Goal: Task Accomplishment & Management: Complete application form

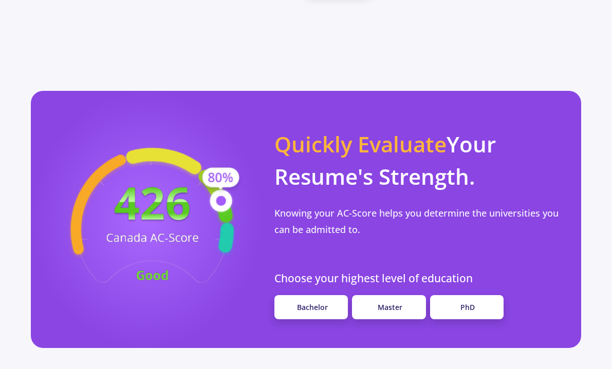
scroll to position [846, 0]
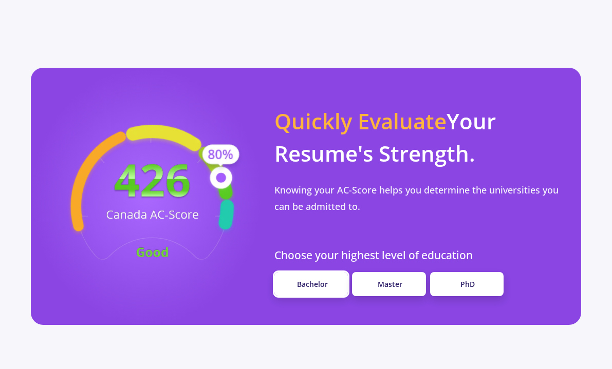
click at [311, 279] on span "Bachelor" at bounding box center [312, 284] width 31 height 10
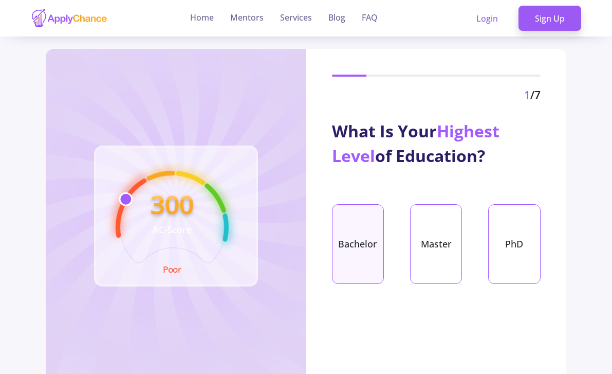
click at [356, 251] on div "Bachelor" at bounding box center [358, 244] width 52 height 80
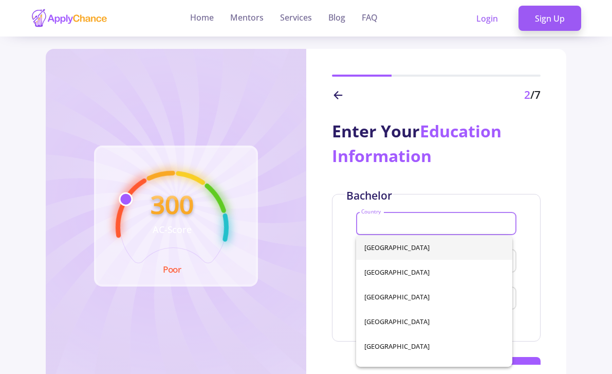
click at [386, 219] on input "Country" at bounding box center [437, 223] width 153 height 9
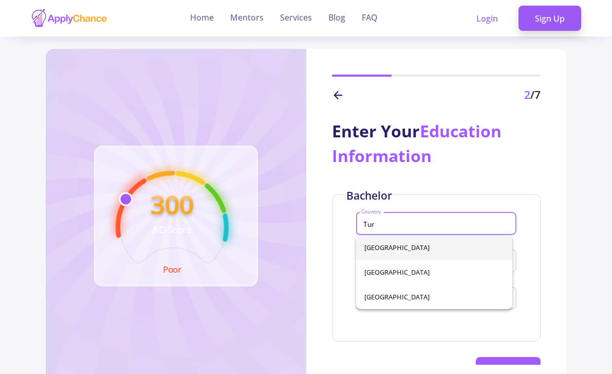
click at [378, 241] on span "[GEOGRAPHIC_DATA]" at bounding box center [434, 247] width 140 height 25
type input "[GEOGRAPHIC_DATA]"
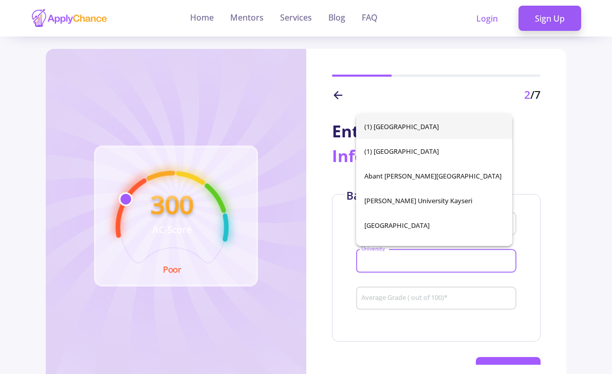
click at [377, 259] on input "University" at bounding box center [437, 260] width 153 height 9
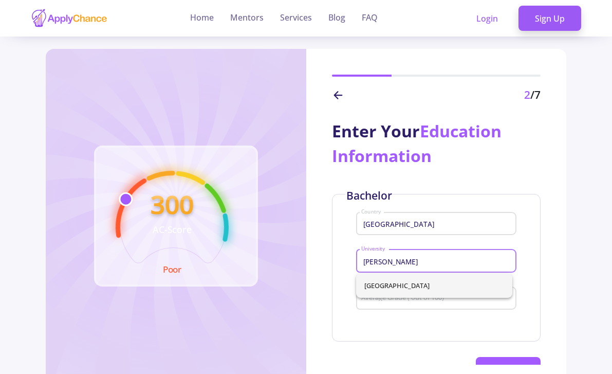
click at [401, 279] on span "[GEOGRAPHIC_DATA]" at bounding box center [434, 285] width 140 height 25
type input "[GEOGRAPHIC_DATA]"
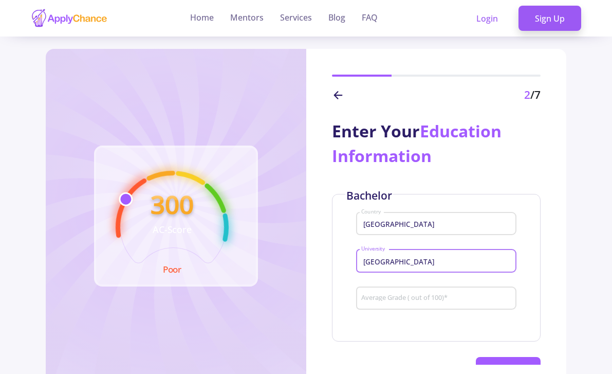
click at [391, 302] on input "Average Grade ( out of 100) *" at bounding box center [437, 298] width 153 height 9
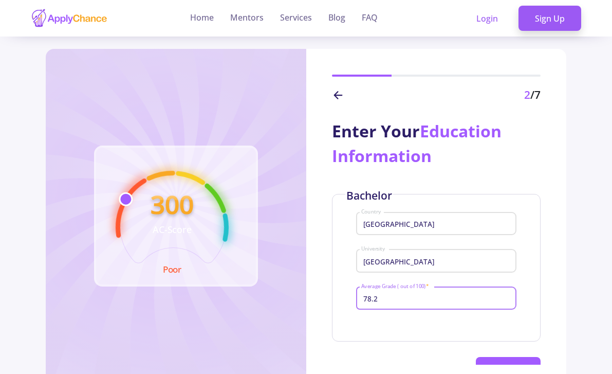
type input "78.25"
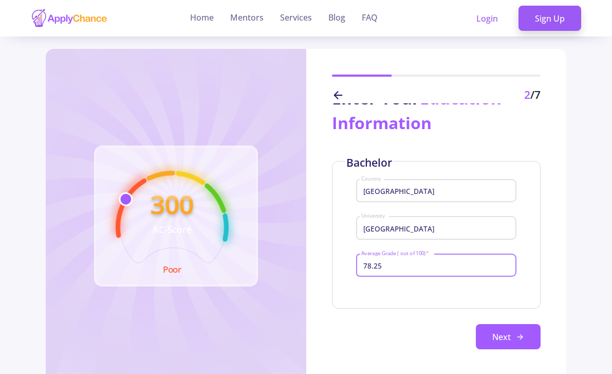
scroll to position [35, 0]
click at [526, 330] on button "Next" at bounding box center [508, 337] width 65 height 26
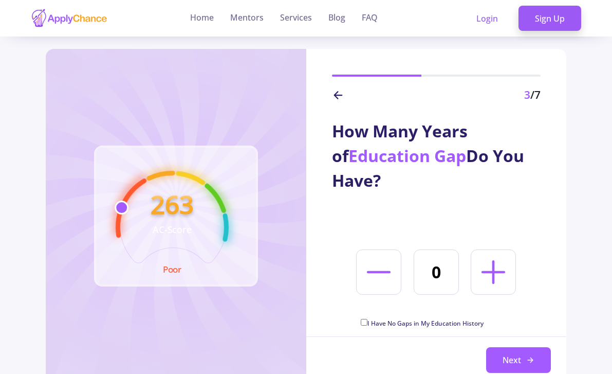
click at [500, 267] on icon at bounding box center [493, 272] width 38 height 38
type input "2"
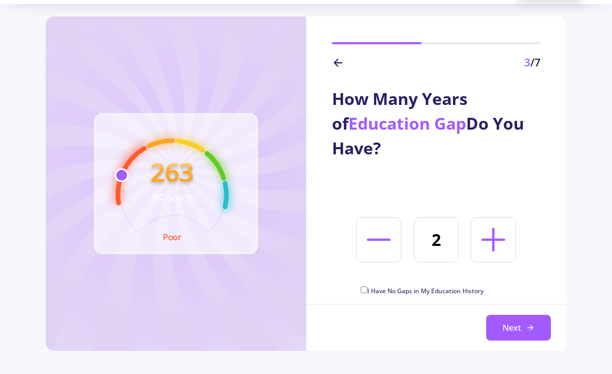
scroll to position [33, 0]
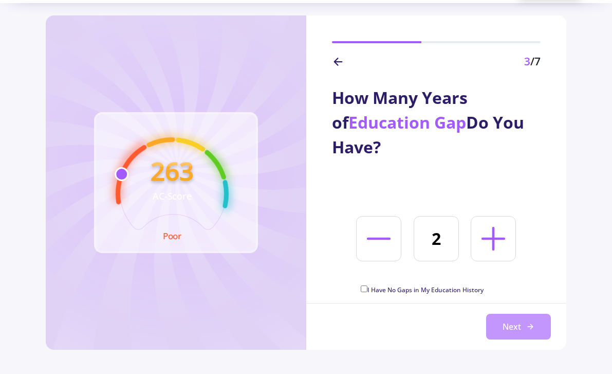
click at [514, 330] on button "Next" at bounding box center [518, 326] width 65 height 26
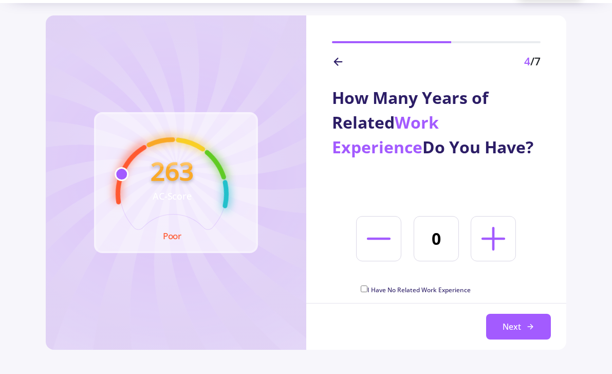
click at [365, 287] on input "I Have No Related Work Experience" at bounding box center [364, 288] width 7 height 7
checkbox input "true"
click at [510, 324] on button "Next" at bounding box center [518, 326] width 65 height 26
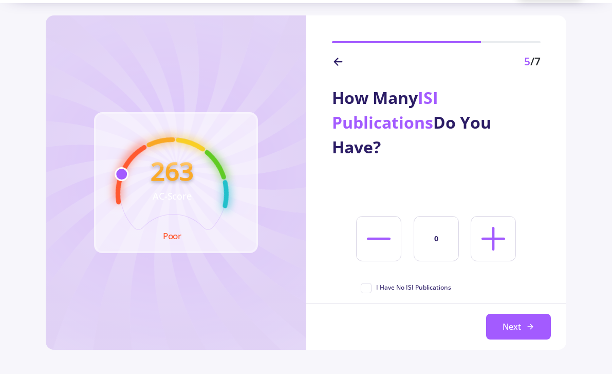
click at [370, 288] on span "I Have No ISI Publications" at bounding box center [406, 287] width 90 height 9
click at [367, 288] on input "I Have No ISI Publications" at bounding box center [364, 286] width 7 height 7
checkbox input "true"
click at [521, 324] on button "Next" at bounding box center [518, 326] width 65 height 26
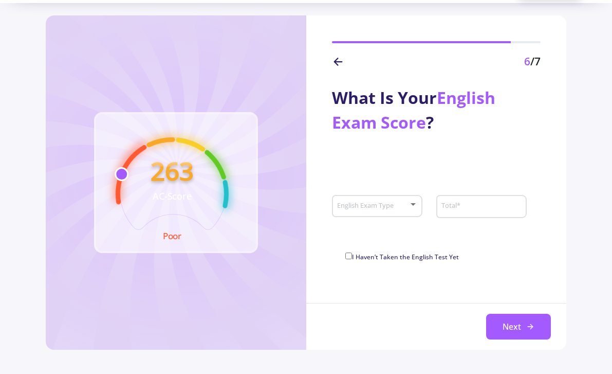
click at [405, 208] on span at bounding box center [373, 205] width 69 height 7
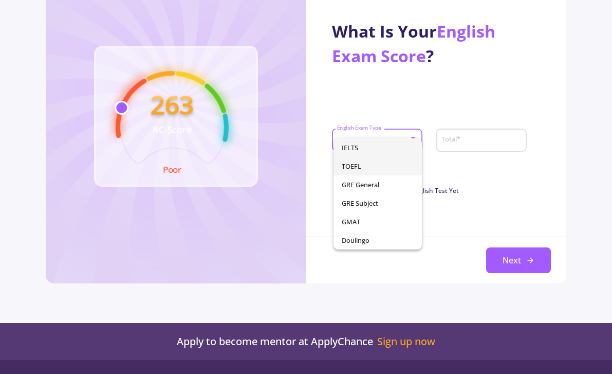
scroll to position [102, 0]
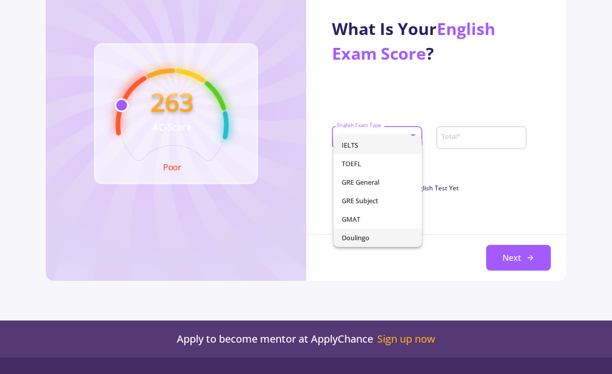
click at [382, 238] on span "Doulingo" at bounding box center [377, 237] width 71 height 18
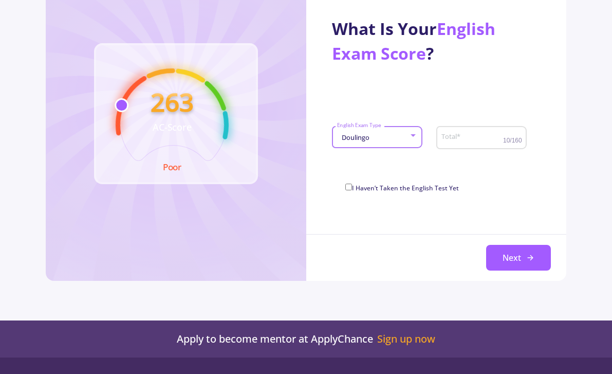
click at [378, 140] on div "Doulingo" at bounding box center [372, 138] width 71 height 8
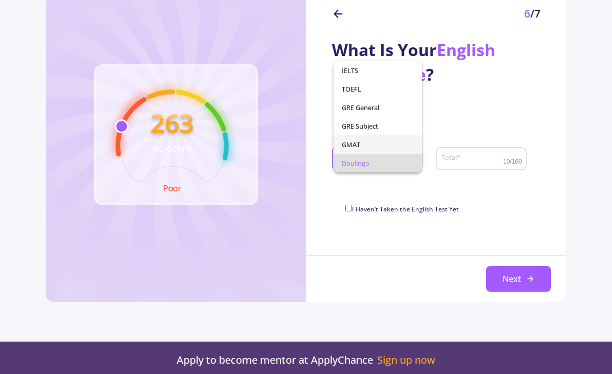
scroll to position [76, 0]
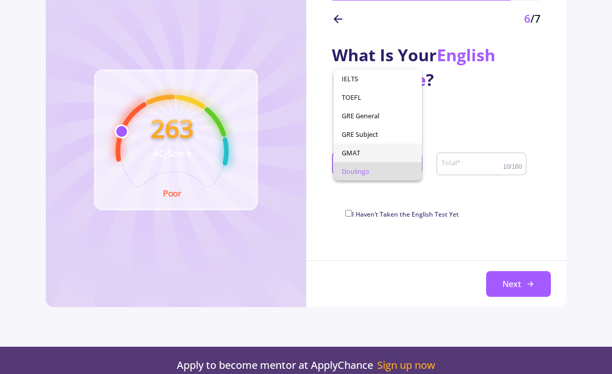
click at [351, 149] on span "GMAT" at bounding box center [377, 152] width 71 height 18
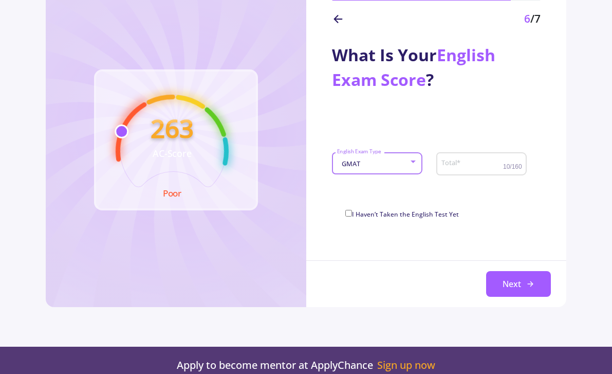
click at [359, 156] on div "GMAT English Exam Type" at bounding box center [377, 161] width 81 height 26
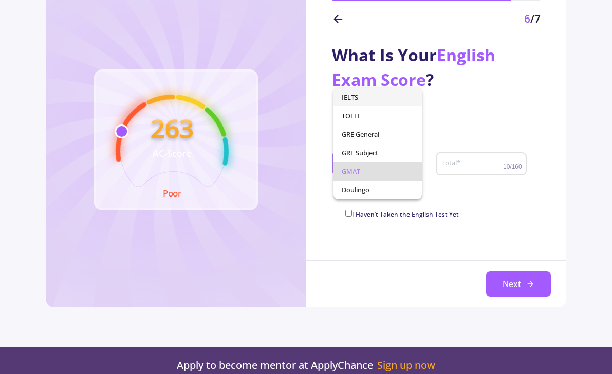
click at [358, 96] on span "IELTS" at bounding box center [377, 97] width 71 height 18
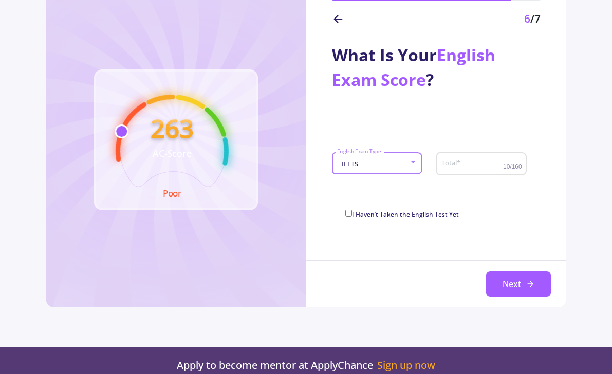
click at [451, 160] on input "Total *" at bounding box center [473, 163] width 65 height 9
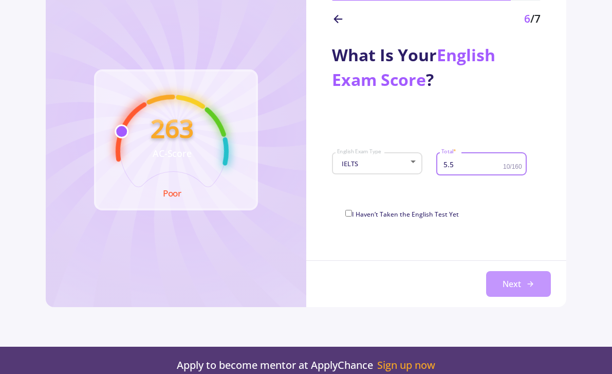
type input "5.5"
click at [511, 275] on button "Next" at bounding box center [518, 284] width 65 height 26
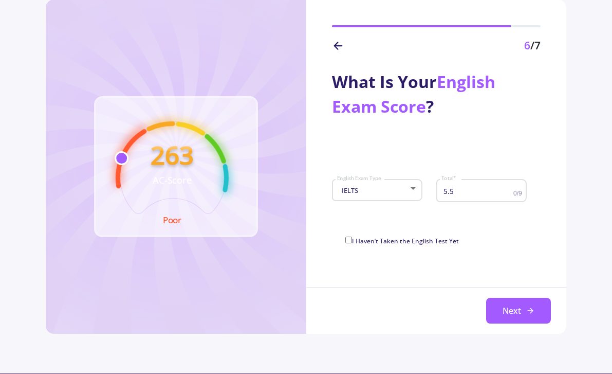
scroll to position [45, 0]
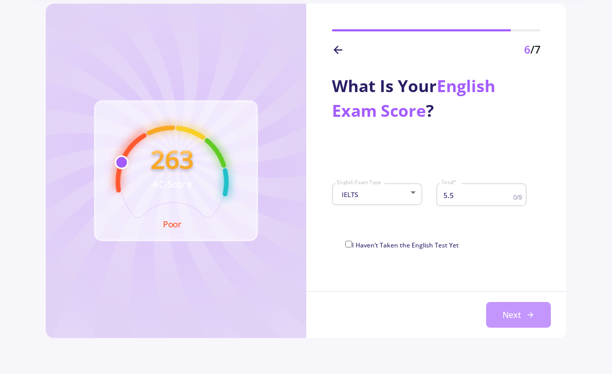
click at [514, 311] on button "Next" at bounding box center [518, 315] width 65 height 26
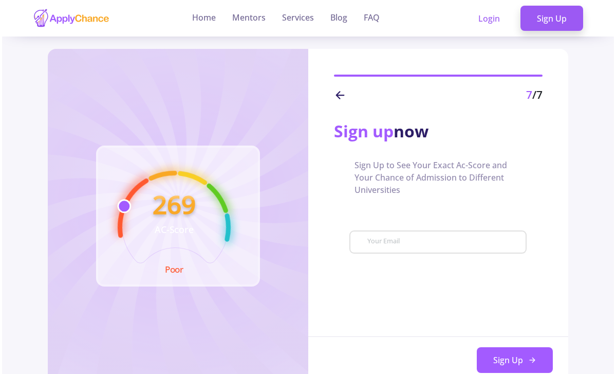
scroll to position [0, 0]
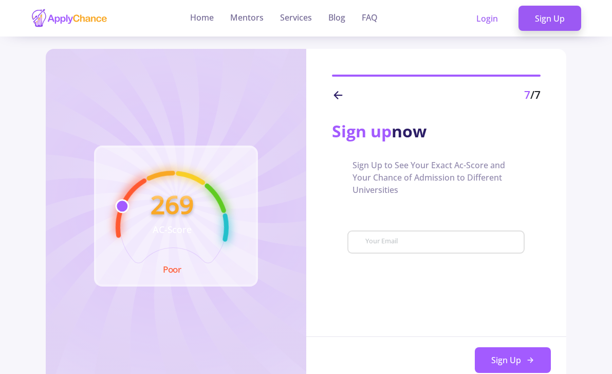
click at [420, 239] on input "Your Email" at bounding box center [444, 241] width 158 height 9
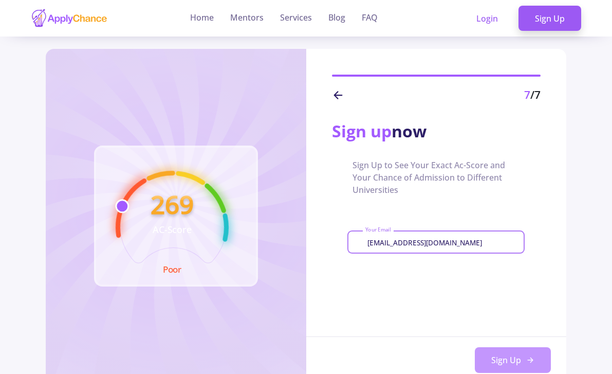
type input "[EMAIL_ADDRESS][DOMAIN_NAME]"
click at [507, 368] on button "Sign Up" at bounding box center [513, 360] width 76 height 26
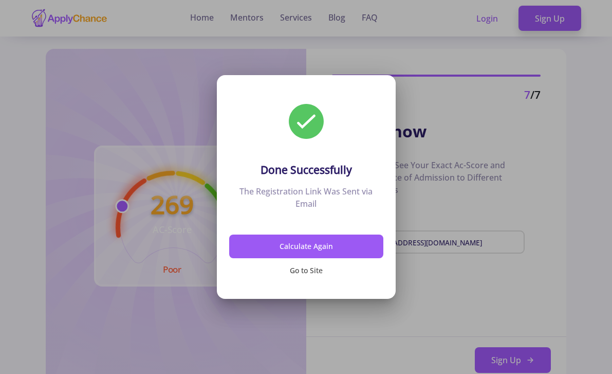
click at [303, 273] on button "Go to Site" at bounding box center [306, 270] width 154 height 24
